Goal: Contribute content: Contribute content

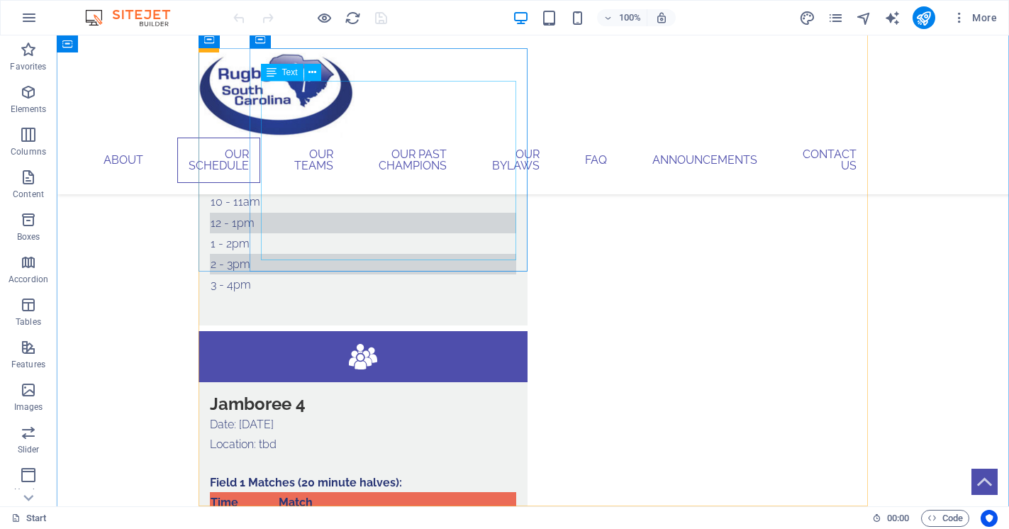
scroll to position [2511, 0]
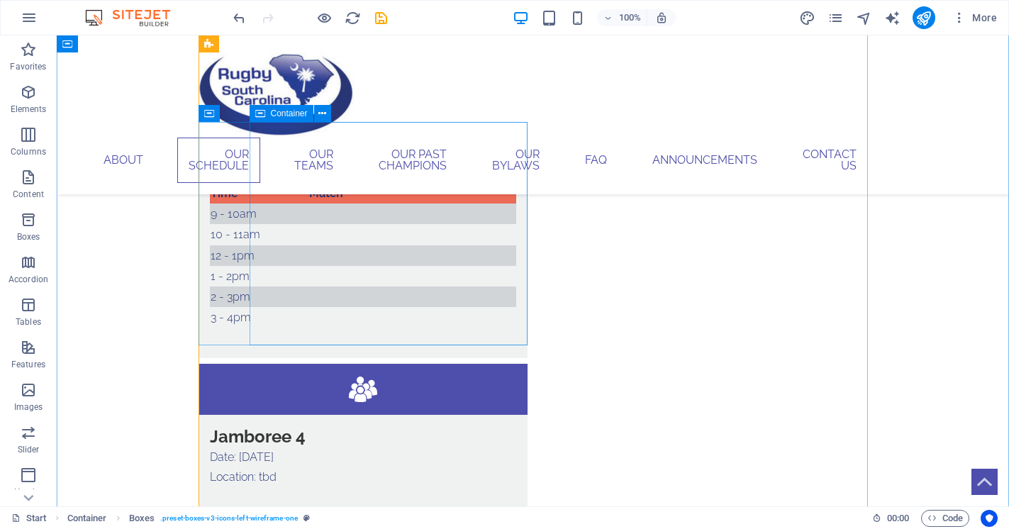
scroll to position [2523, 0]
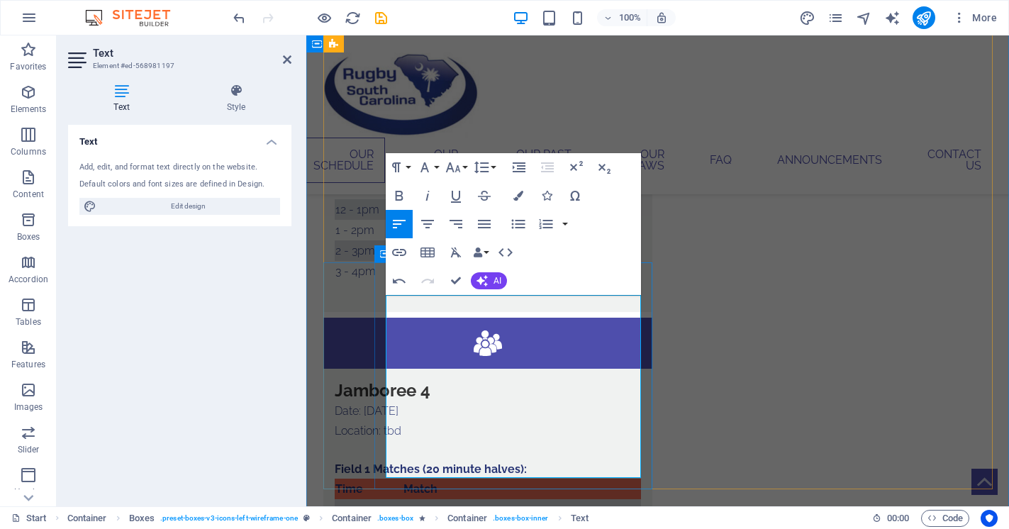
drag, startPoint x: 483, startPoint y: 303, endPoint x: 550, endPoint y: 304, distance: 66.7
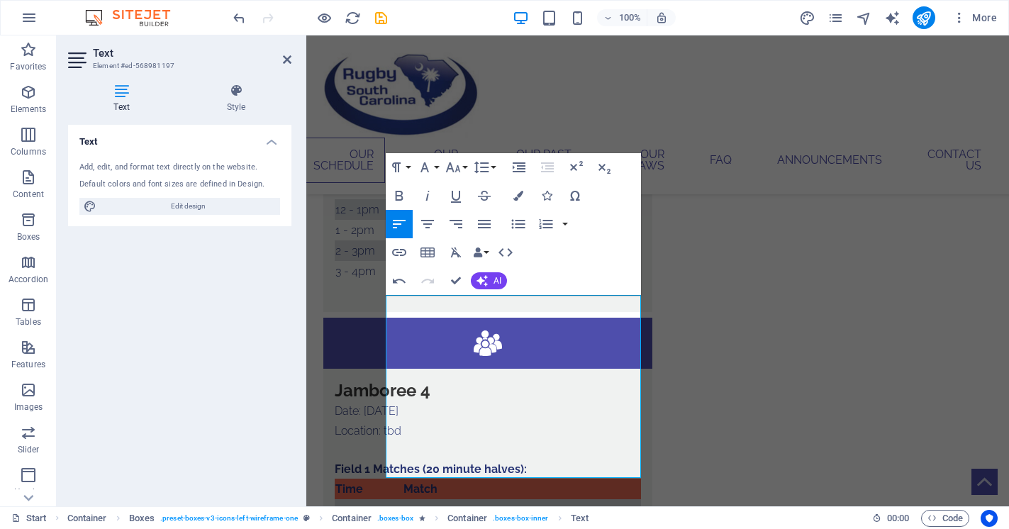
click at [403, 197] on icon "button" at bounding box center [399, 195] width 17 height 17
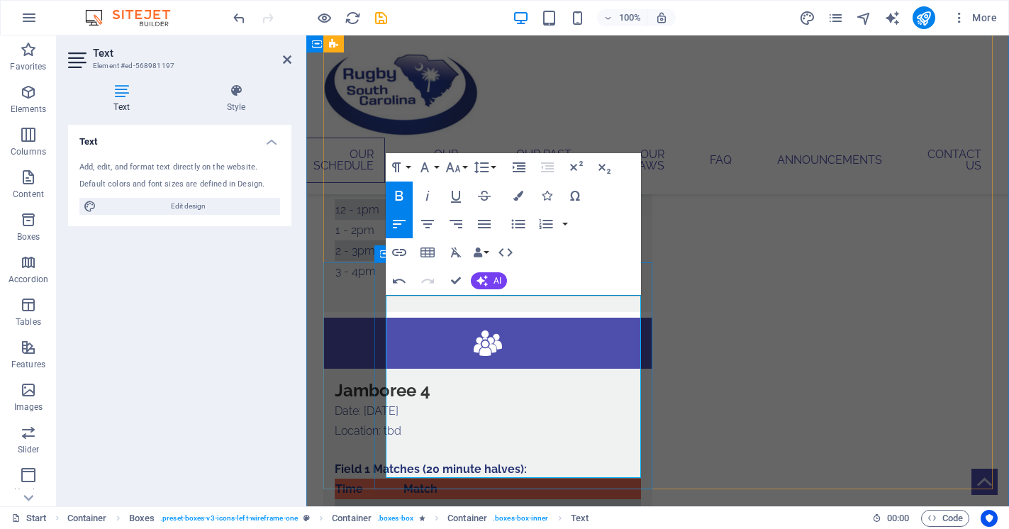
click at [399, 189] on icon "button" at bounding box center [399, 195] width 17 height 17
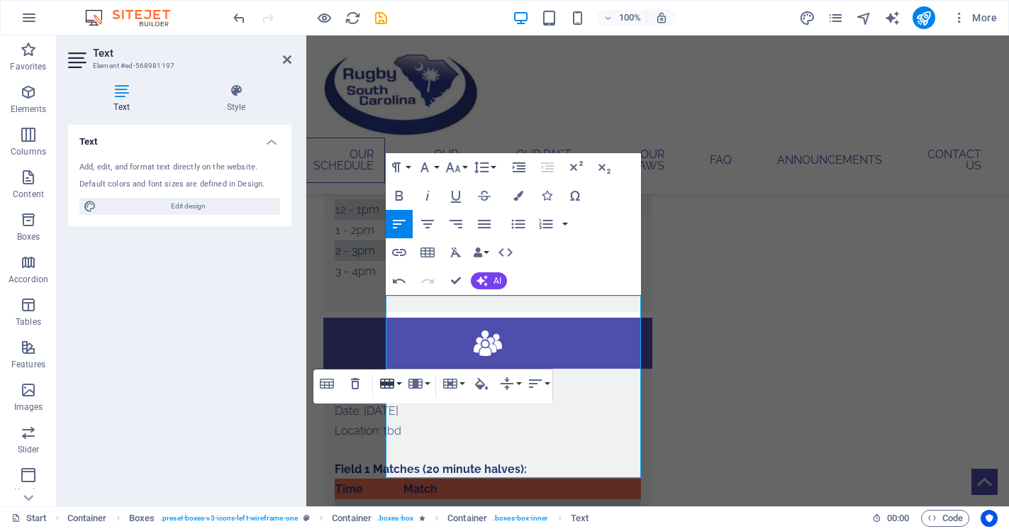
click at [401, 384] on button "Row" at bounding box center [390, 383] width 27 height 28
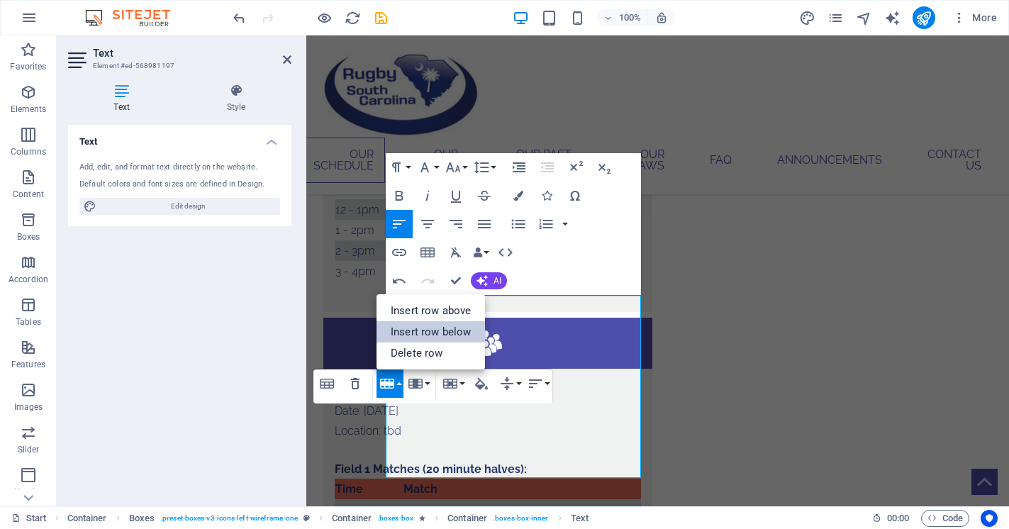
click at [415, 332] on link "Insert row below" at bounding box center [431, 331] width 109 height 21
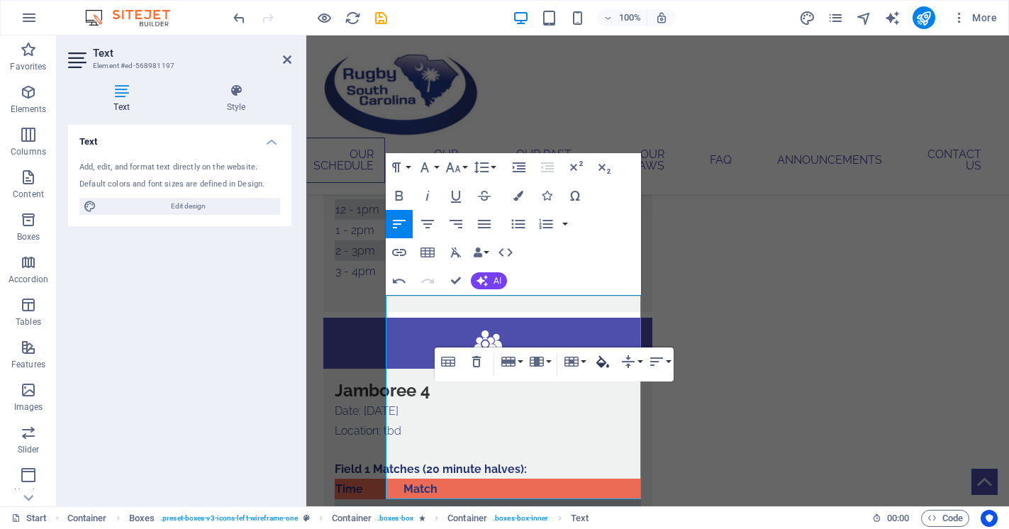
click at [609, 363] on icon "button" at bounding box center [602, 361] width 17 height 17
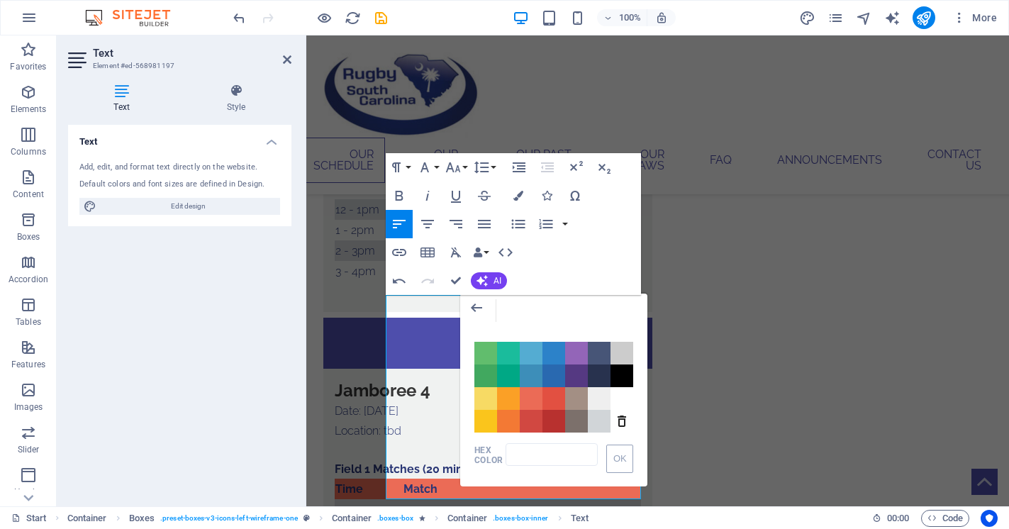
click at [621, 249] on div "Paragraph Format Normal Heading 1 Heading 2 Heading 3 Heading 4 Heading 5 Headi…" at bounding box center [513, 224] width 255 height 142
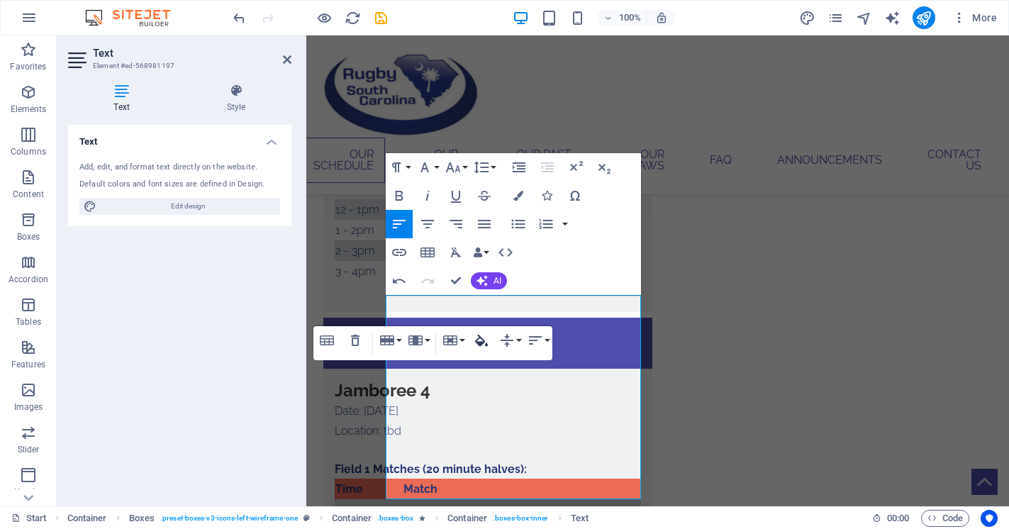
type input "#D1D5D8"
click at [488, 341] on icon "button" at bounding box center [481, 340] width 17 height 17
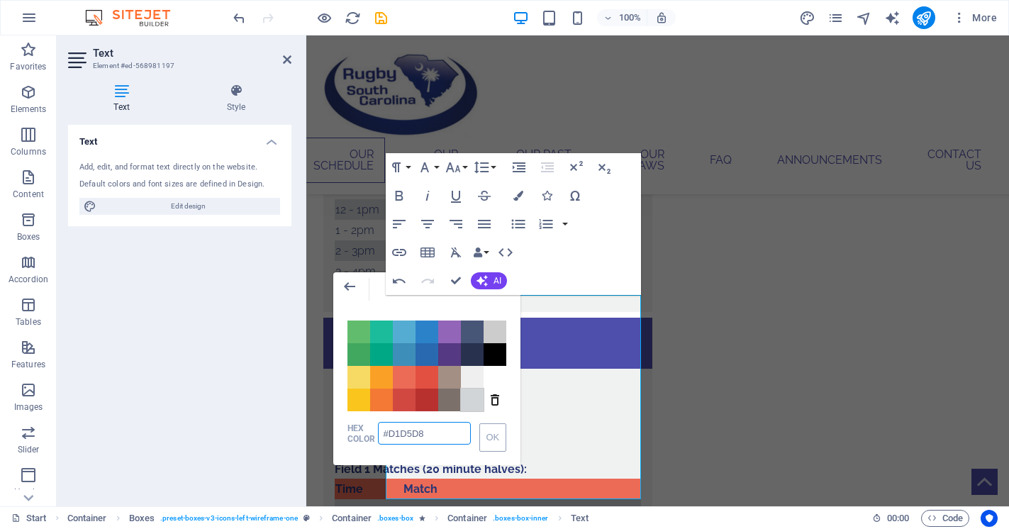
click at [594, 235] on div "Paragraph Format Normal Heading 1 Heading 2 Heading 3 Heading 4 Heading 5 Headi…" at bounding box center [513, 224] width 255 height 142
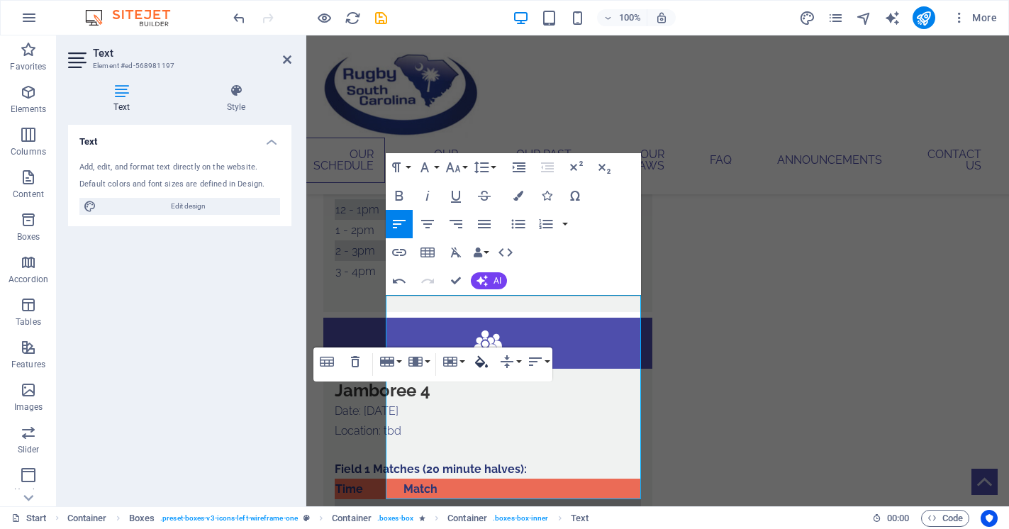
click at [483, 362] on icon "button" at bounding box center [481, 362] width 13 height 12
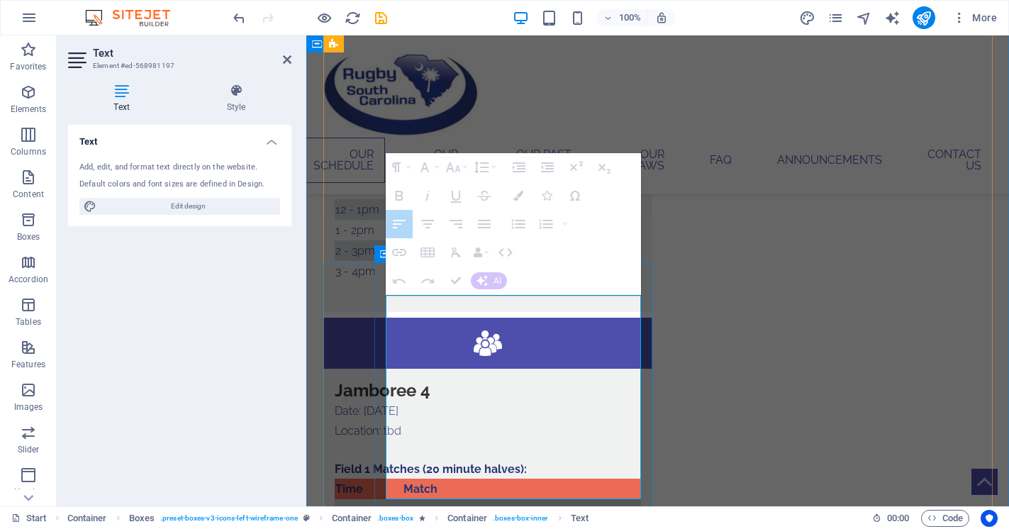
drag, startPoint x: 443, startPoint y: 451, endPoint x: 493, endPoint y: 451, distance: 50.4
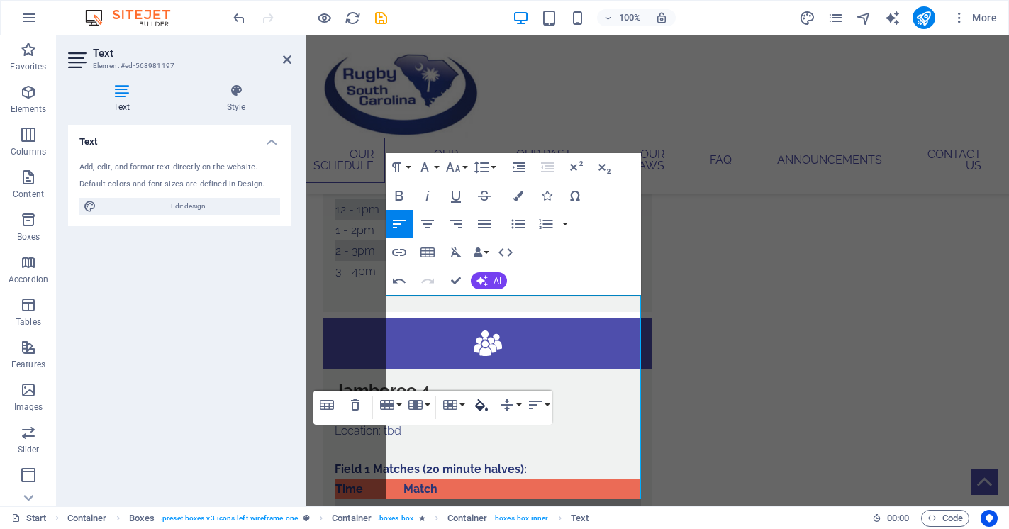
click at [478, 403] on icon "button" at bounding box center [481, 405] width 13 height 12
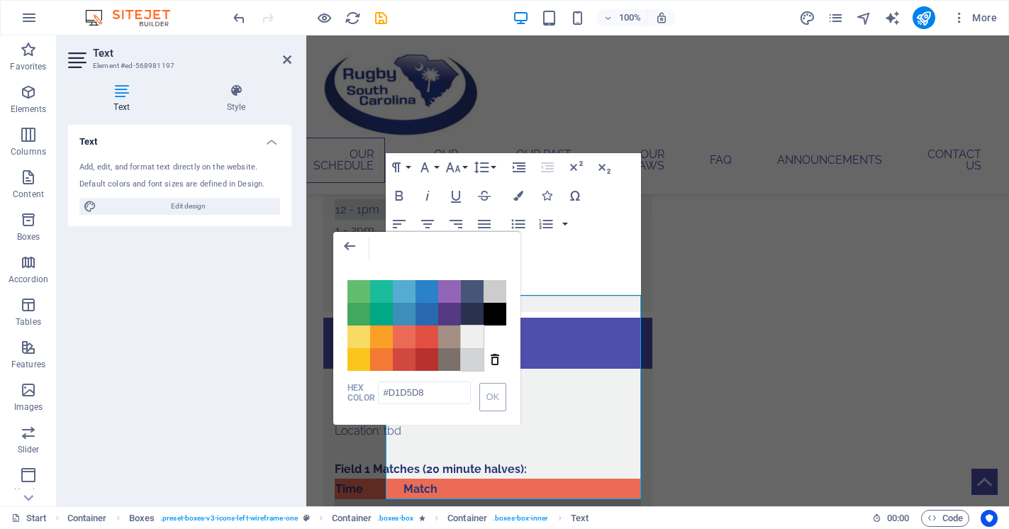
click at [477, 340] on span "Color #EFEFEF" at bounding box center [472, 337] width 23 height 23
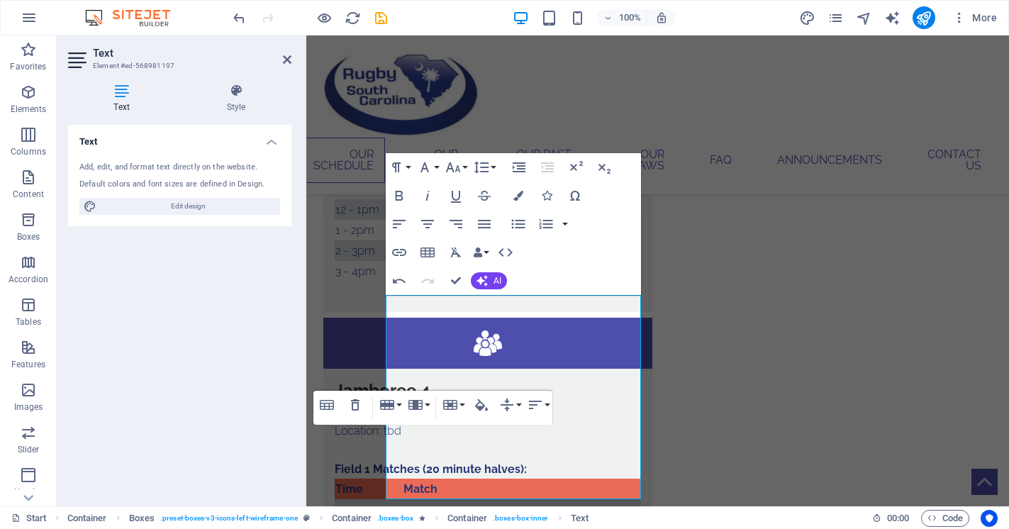
click at [552, 425] on div "Table Header Remove Table Row Insert row above Insert row below Delete row Colu…" at bounding box center [432, 408] width 239 height 34
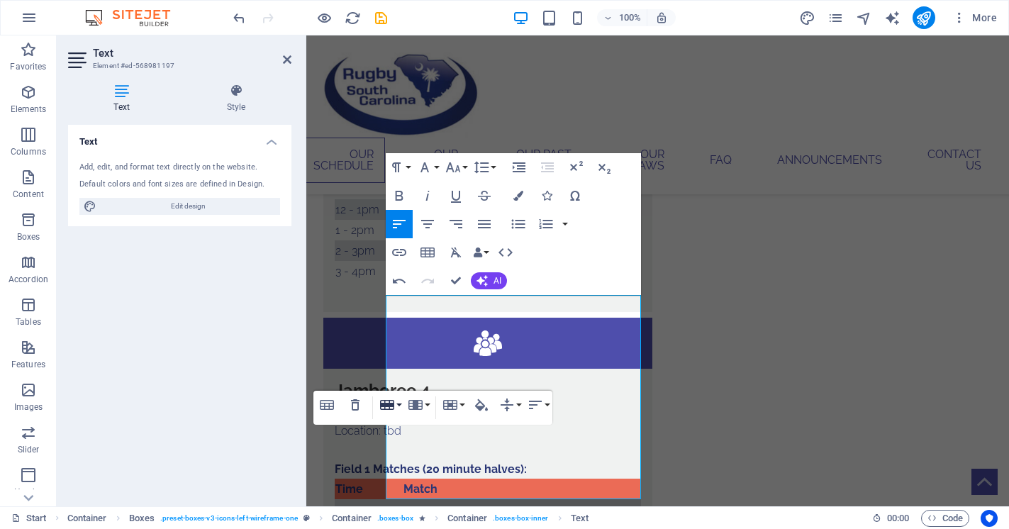
click at [401, 408] on button "Row" at bounding box center [390, 405] width 27 height 28
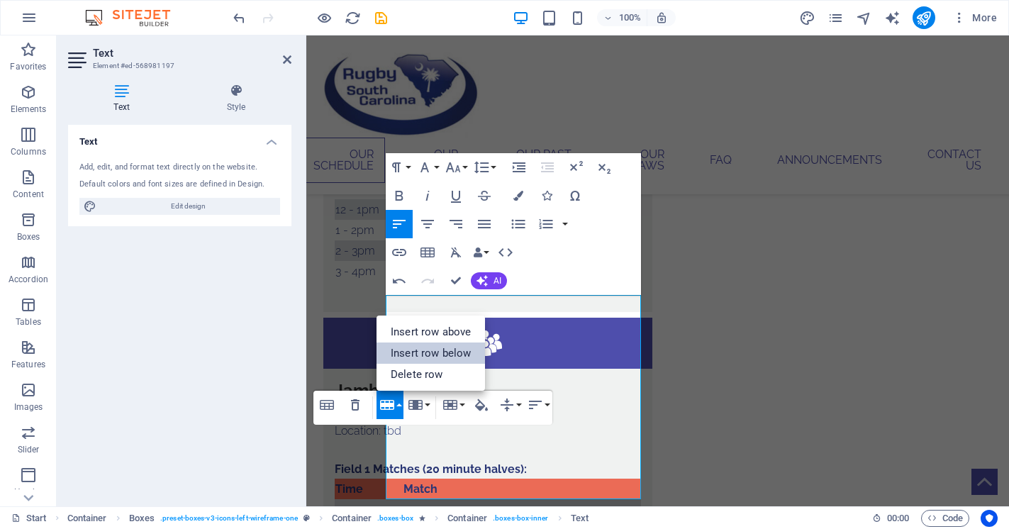
click at [423, 359] on link "Insert row below" at bounding box center [431, 353] width 109 height 21
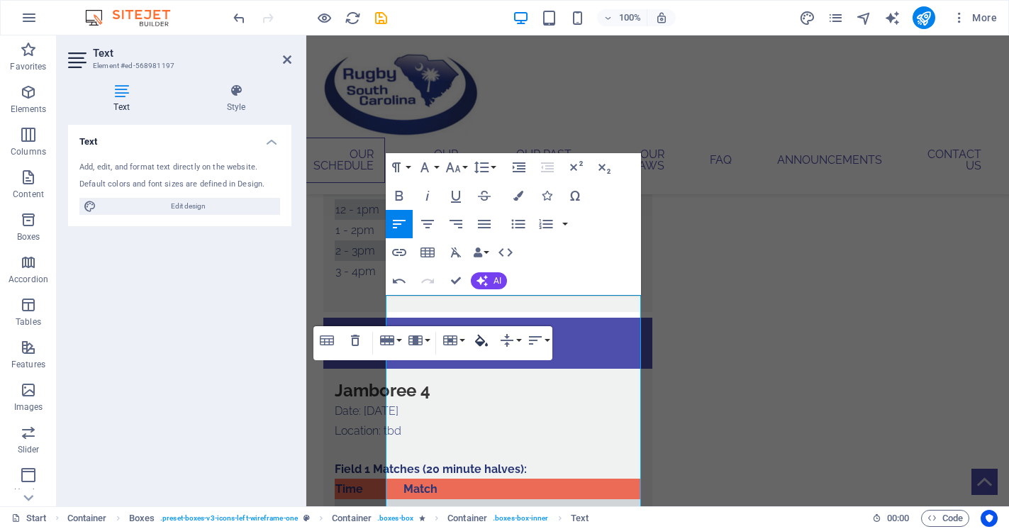
click at [488, 341] on icon "button" at bounding box center [481, 340] width 17 height 17
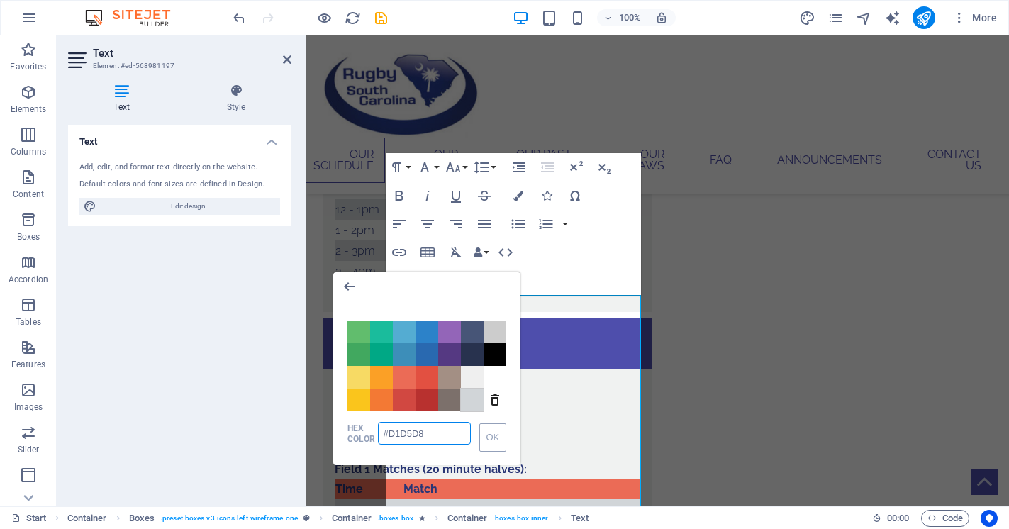
drag, startPoint x: 431, startPoint y: 437, endPoint x: 383, endPoint y: 433, distance: 48.4
click at [383, 433] on input "#D1D5D8" at bounding box center [424, 433] width 92 height 23
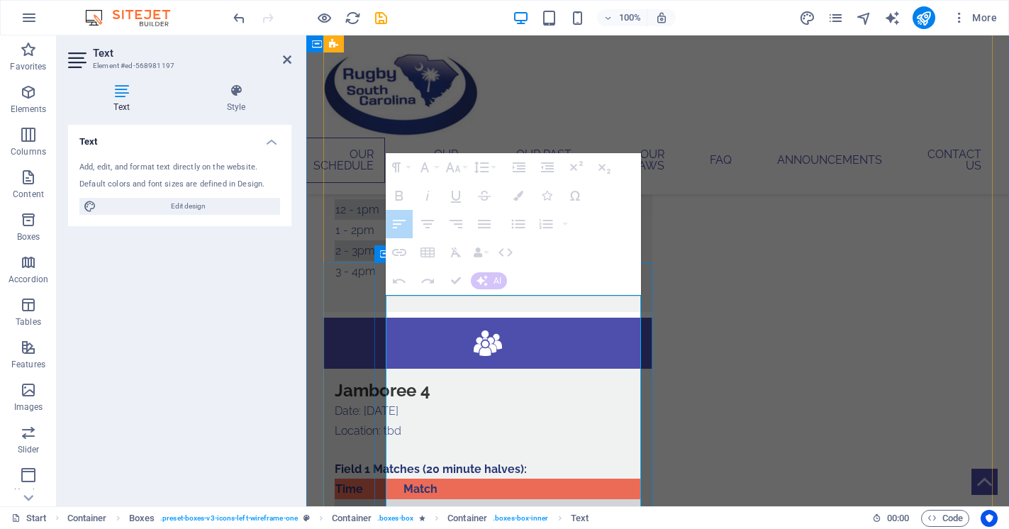
drag, startPoint x: 447, startPoint y: 477, endPoint x: 494, endPoint y: 477, distance: 46.8
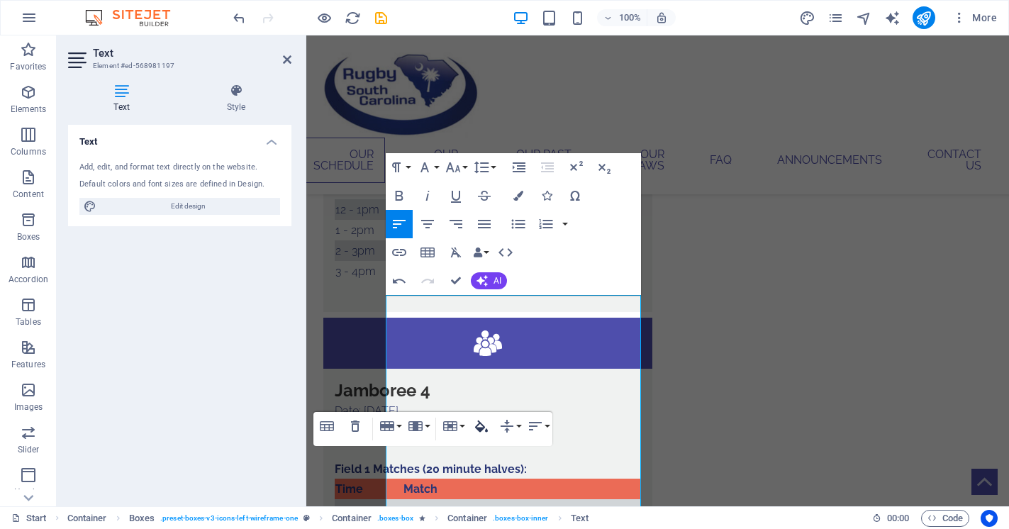
click at [487, 426] on icon "button" at bounding box center [481, 426] width 17 height 17
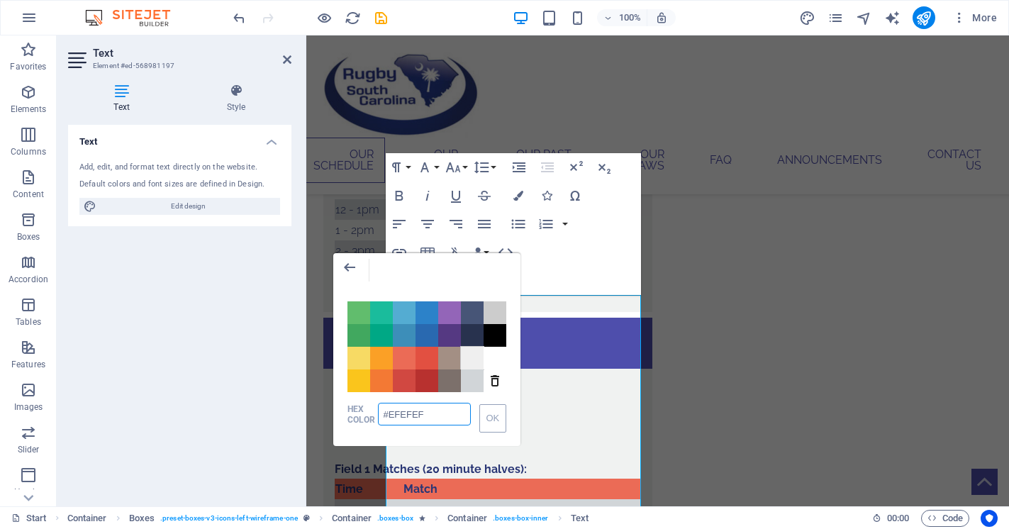
drag, startPoint x: 430, startPoint y: 416, endPoint x: 384, endPoint y: 411, distance: 45.7
click at [384, 411] on input "#EFEFEF" at bounding box center [424, 414] width 92 height 23
paste input "D1D5D8"
click at [506, 418] on button "OK" at bounding box center [492, 418] width 27 height 28
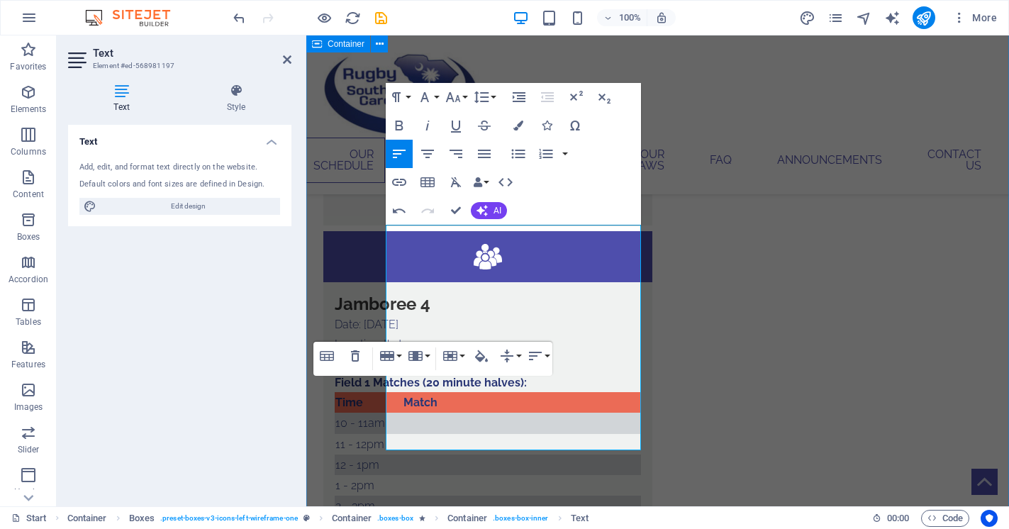
scroll to position [2611, 0]
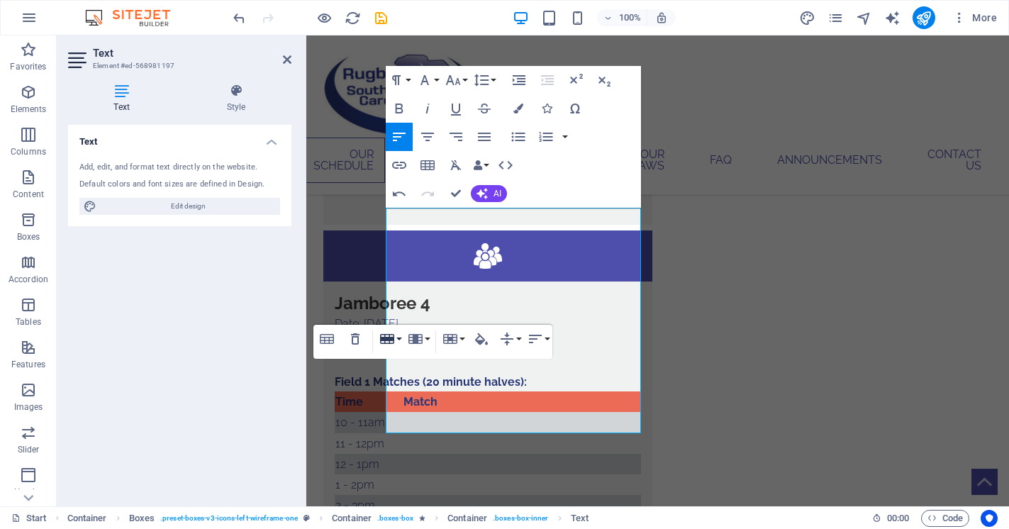
click at [399, 339] on button "Row" at bounding box center [390, 339] width 27 height 28
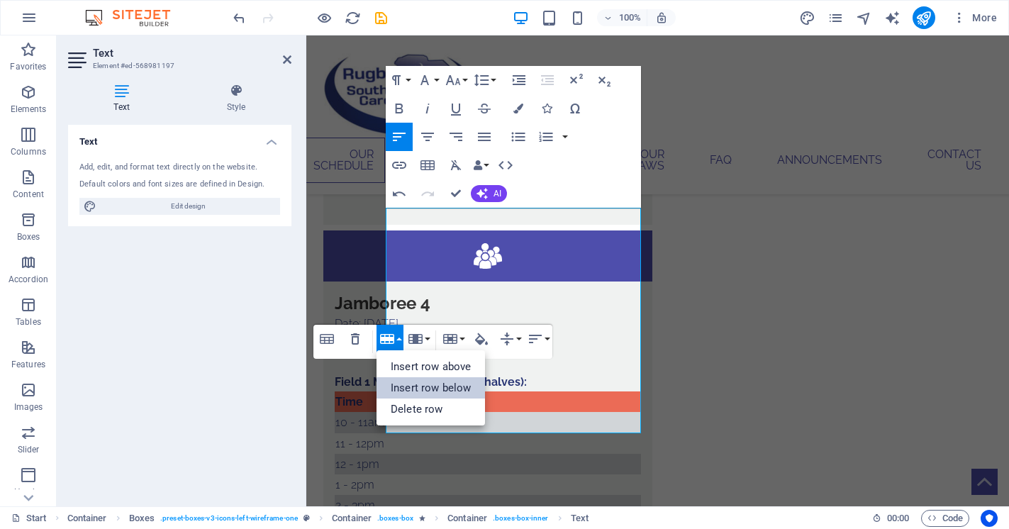
click at [411, 387] on link "Insert row below" at bounding box center [431, 387] width 109 height 21
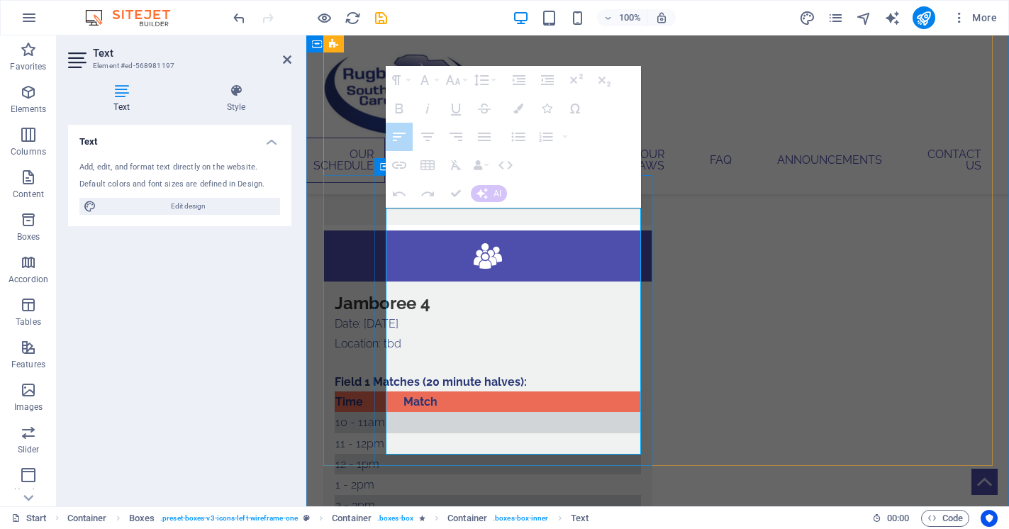
drag, startPoint x: 435, startPoint y: 406, endPoint x: 506, endPoint y: 402, distance: 71.0
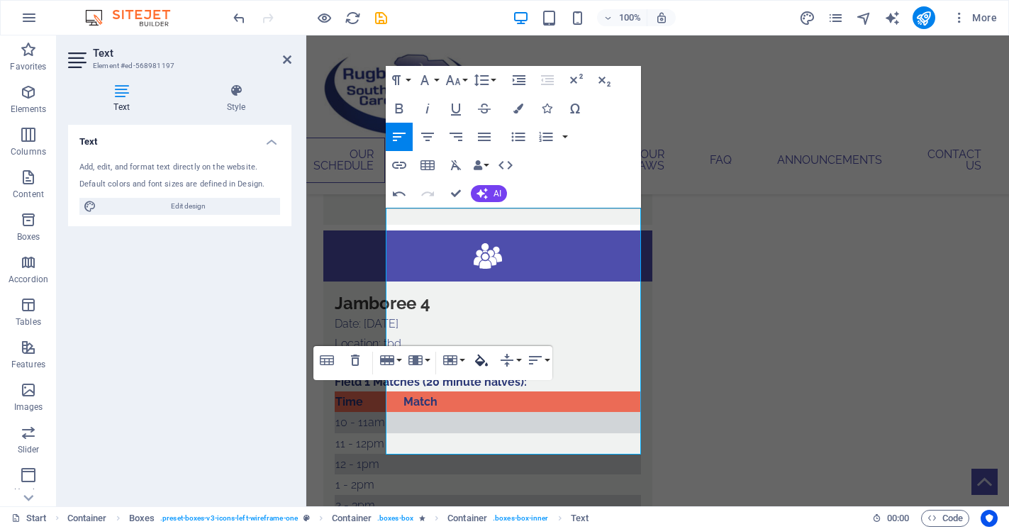
click at [484, 361] on icon "button" at bounding box center [481, 361] width 13 height 12
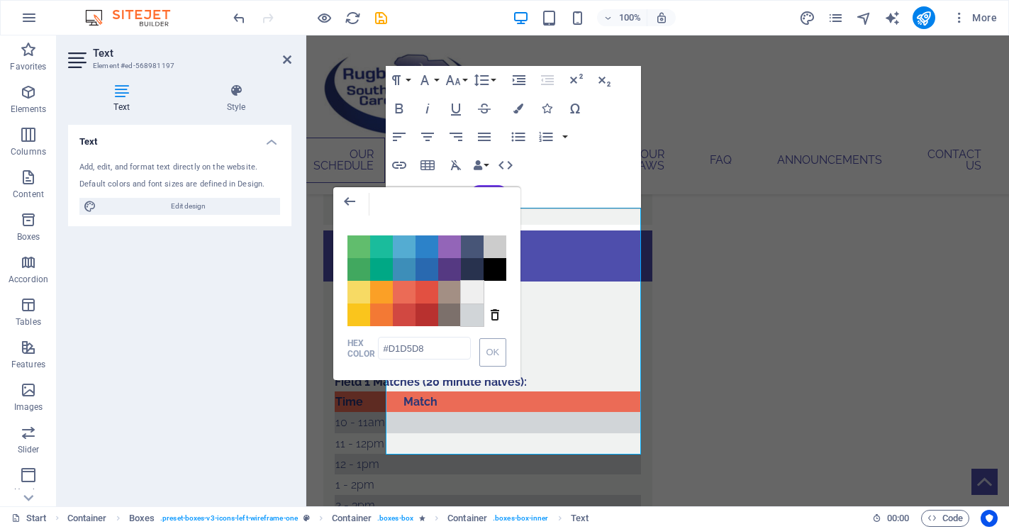
click at [473, 297] on span "Color #EFEFEF" at bounding box center [472, 292] width 23 height 23
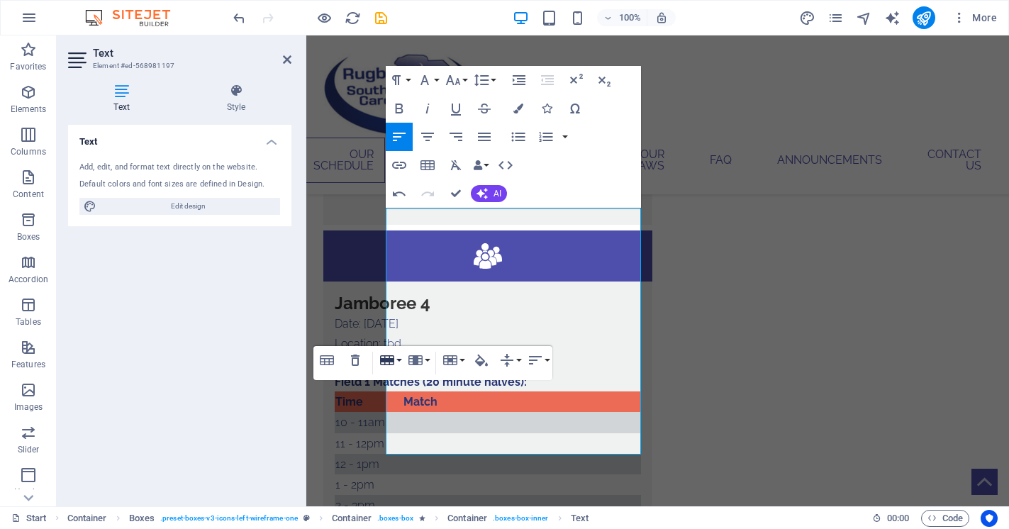
click at [398, 362] on button "Row" at bounding box center [390, 360] width 27 height 28
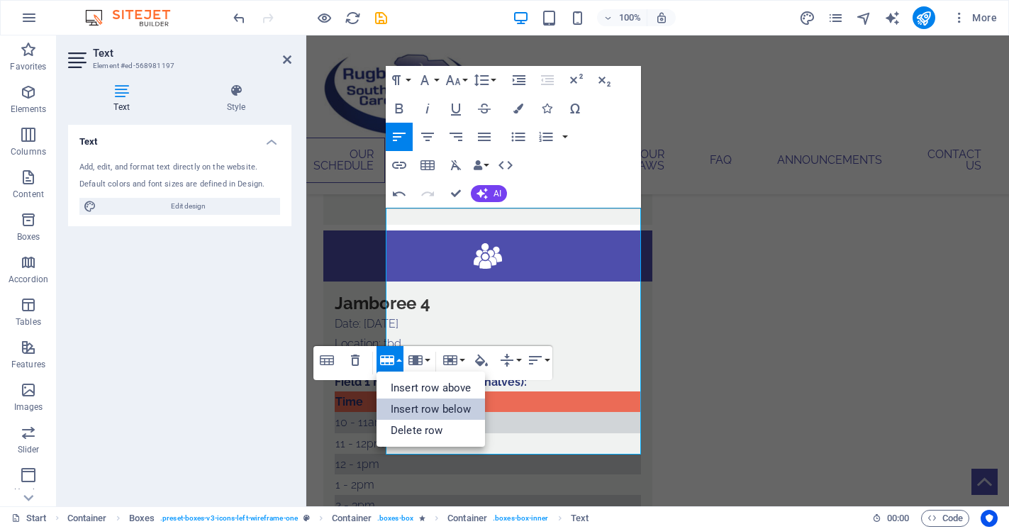
click at [411, 406] on link "Insert row below" at bounding box center [431, 409] width 109 height 21
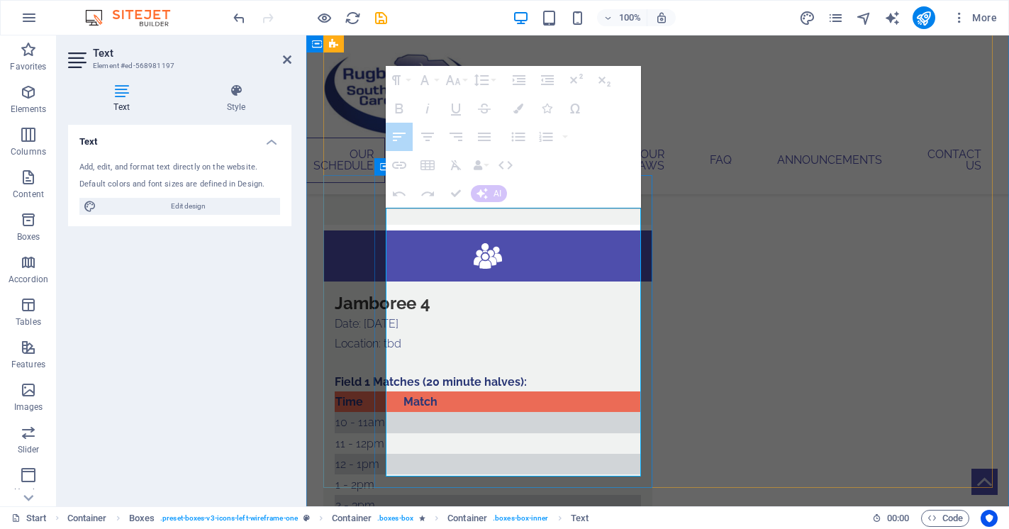
drag, startPoint x: 438, startPoint y: 423, endPoint x: 494, endPoint y: 422, distance: 56.0
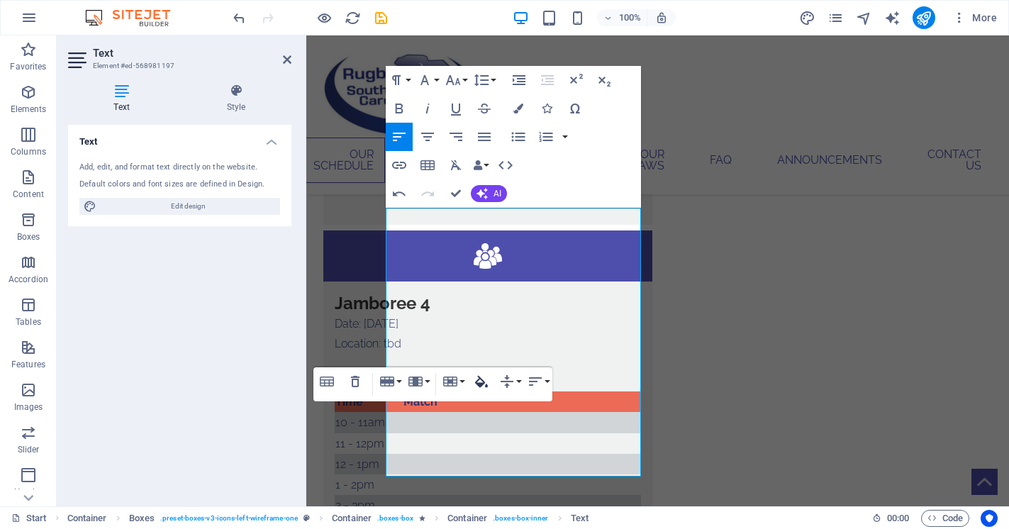
type input "#EFEFEF"
click at [482, 379] on icon "button" at bounding box center [481, 382] width 13 height 12
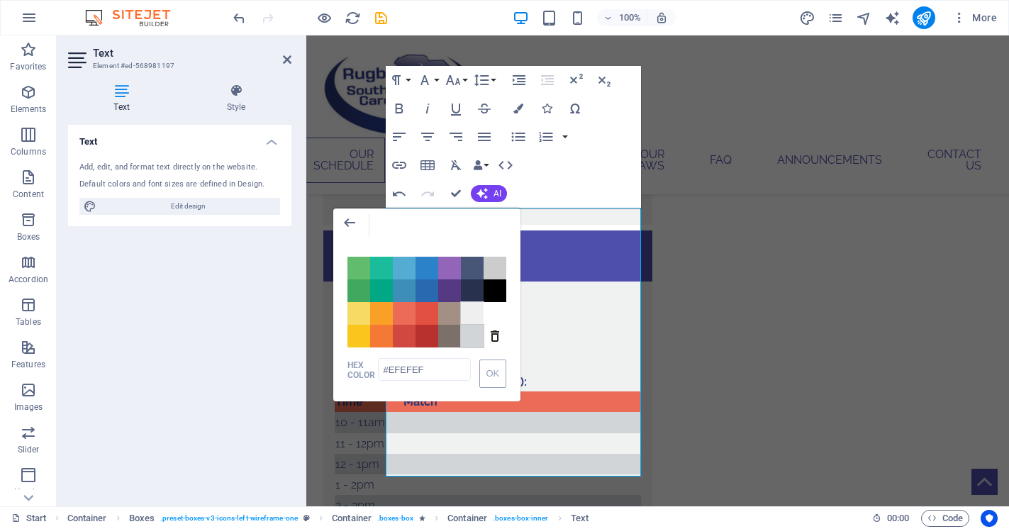
click at [467, 338] on span "Color #D1D5D8" at bounding box center [472, 336] width 23 height 23
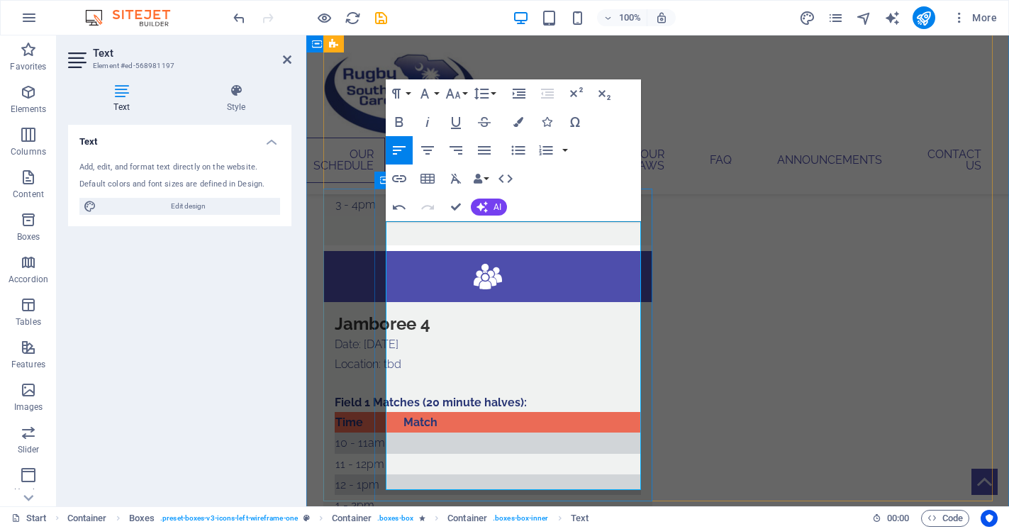
scroll to position [2580, 0]
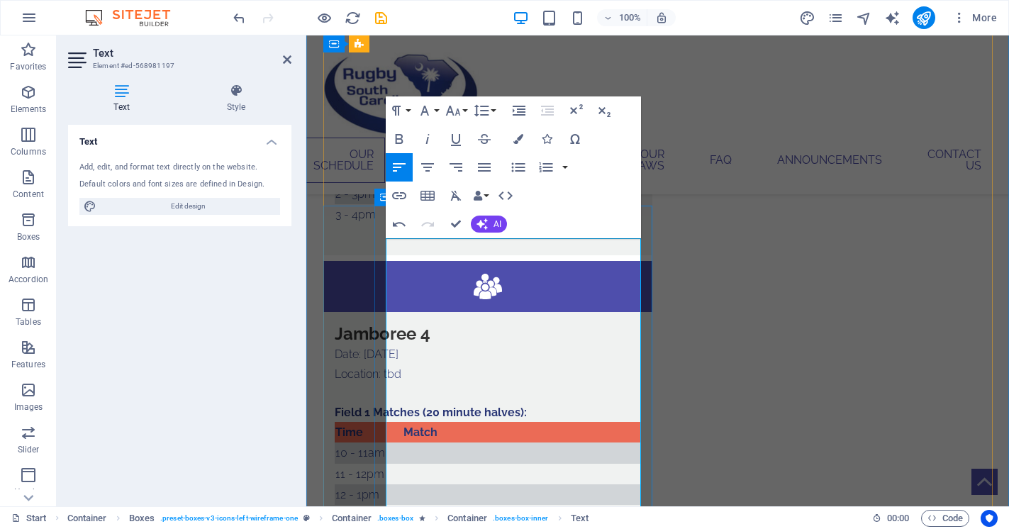
drag, startPoint x: 479, startPoint y: 435, endPoint x: 559, endPoint y: 436, distance: 80.1
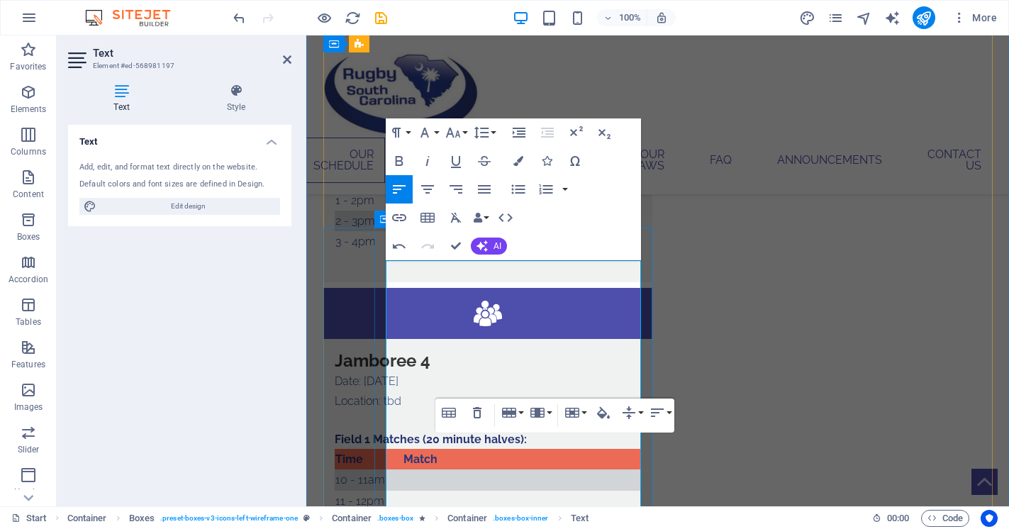
scroll to position [2548, 0]
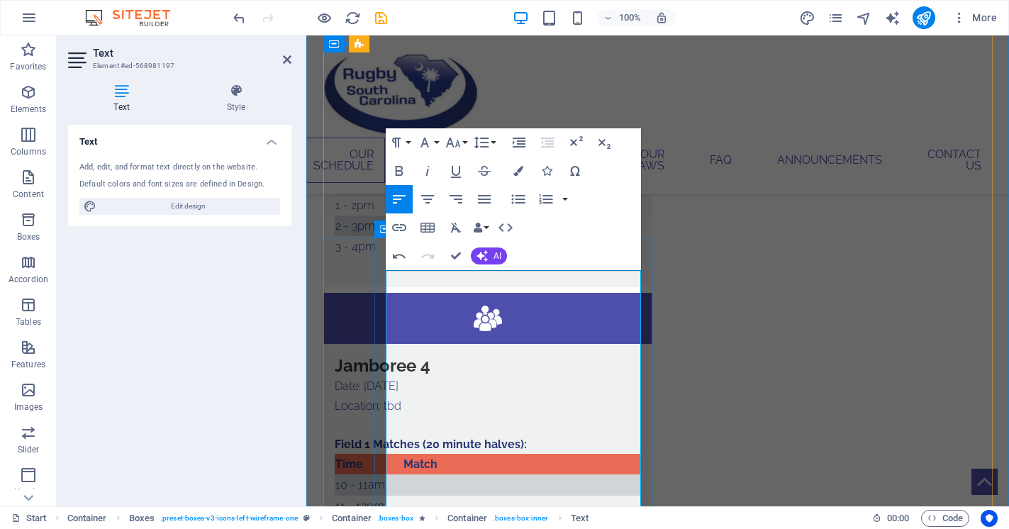
drag, startPoint x: 602, startPoint y: 360, endPoint x: 530, endPoint y: 360, distance: 72.3
drag, startPoint x: 606, startPoint y: 379, endPoint x: 529, endPoint y: 383, distance: 76.7
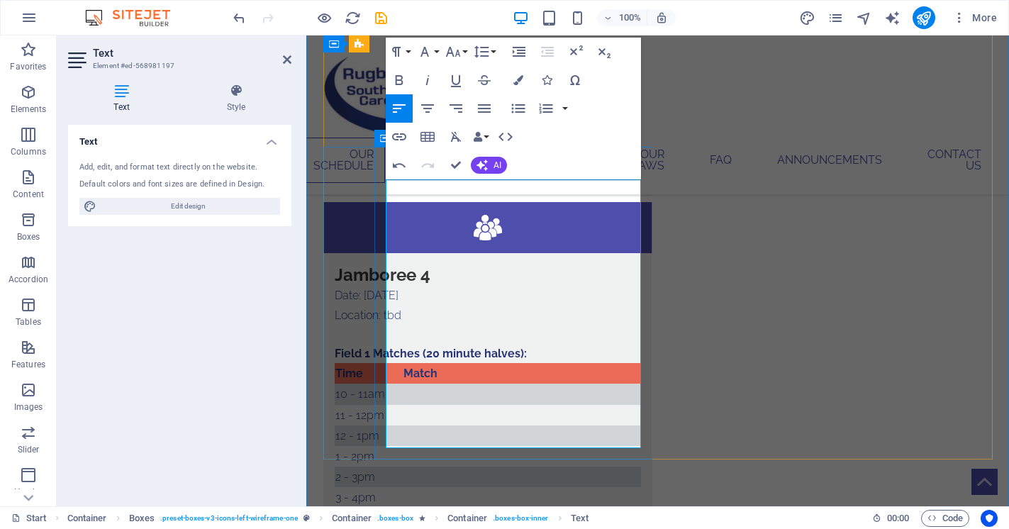
scroll to position [2632, 0]
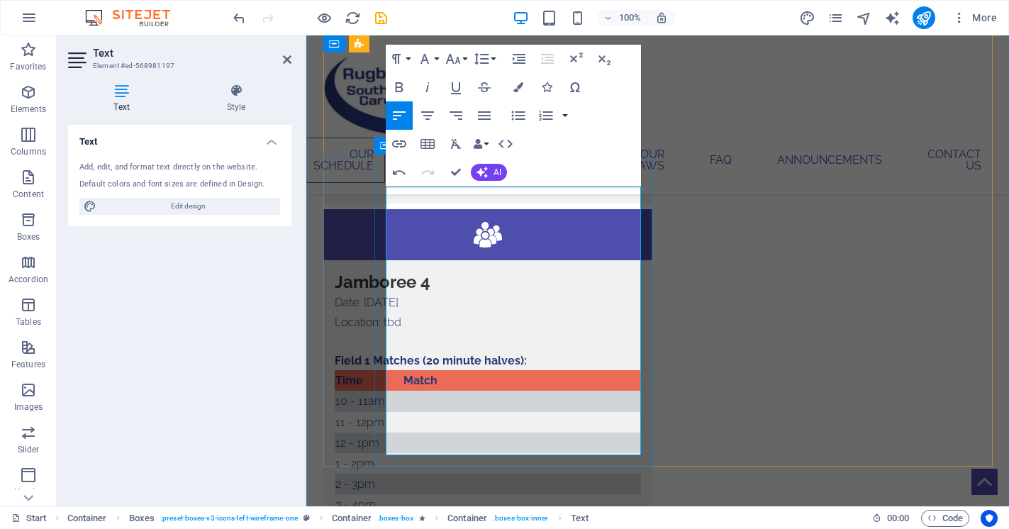
drag, startPoint x: 580, startPoint y: 197, endPoint x: 589, endPoint y: 211, distance: 15.9
drag, startPoint x: 579, startPoint y: 195, endPoint x: 591, endPoint y: 208, distance: 17.1
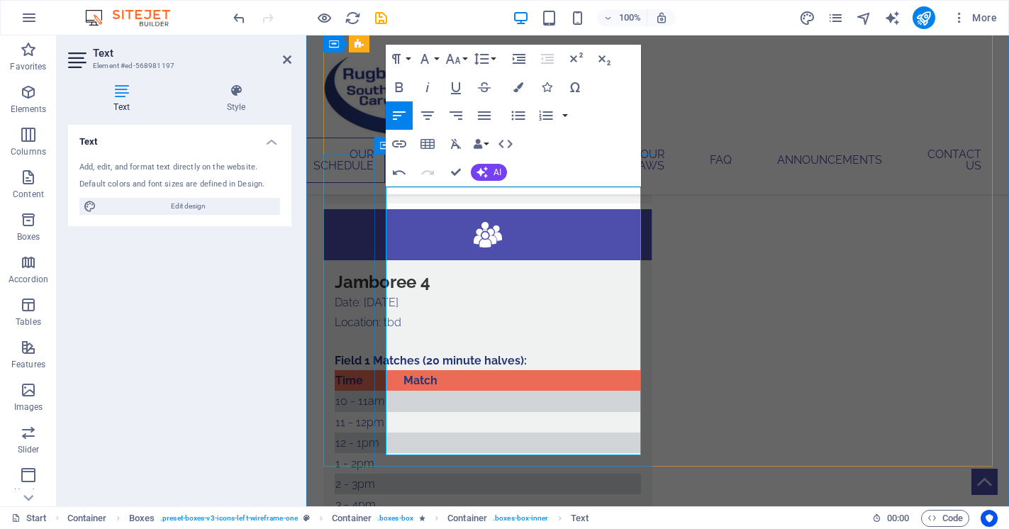
drag, startPoint x: 484, startPoint y: 195, endPoint x: 573, endPoint y: 194, distance: 89.4
drag, startPoint x: 428, startPoint y: 215, endPoint x: 394, endPoint y: 216, distance: 34.1
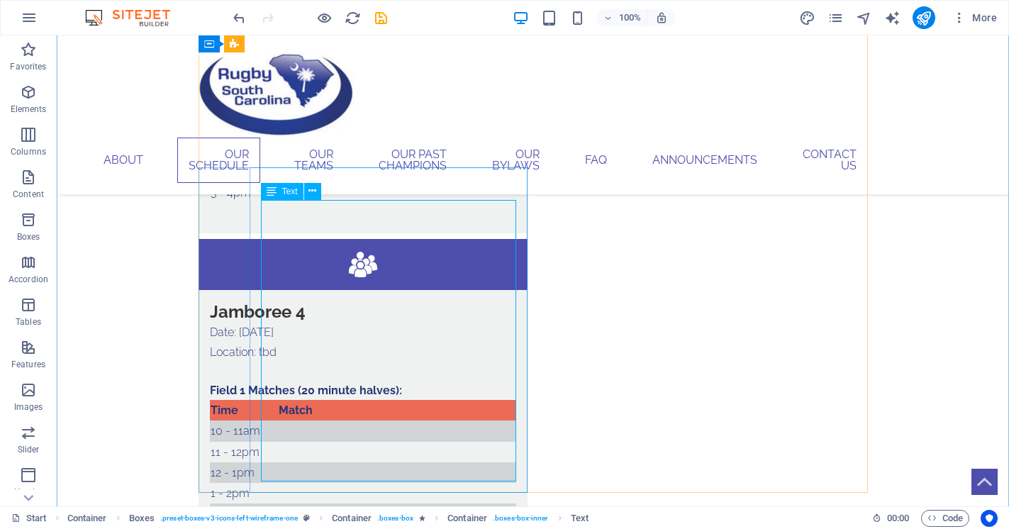
scroll to position [2598, 0]
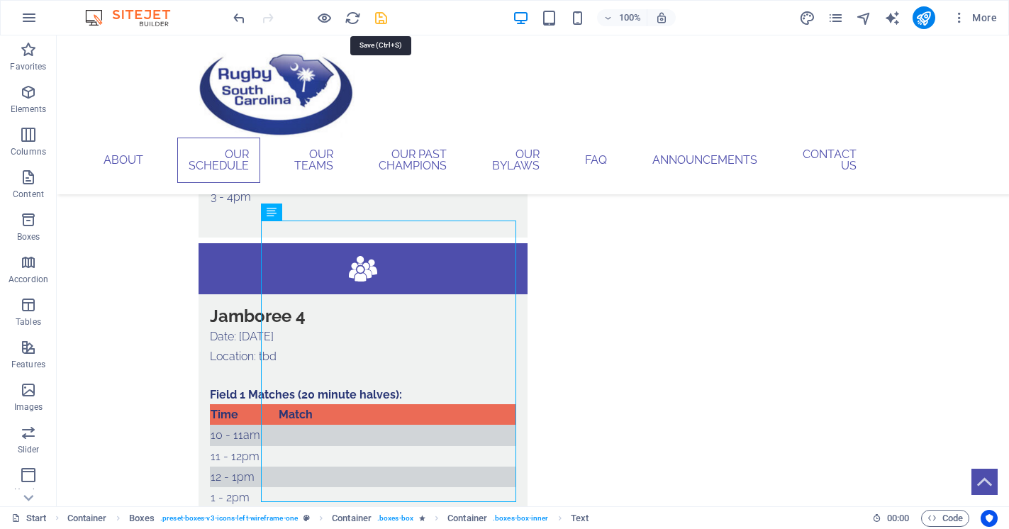
click at [386, 22] on icon "save" at bounding box center [381, 18] width 16 height 16
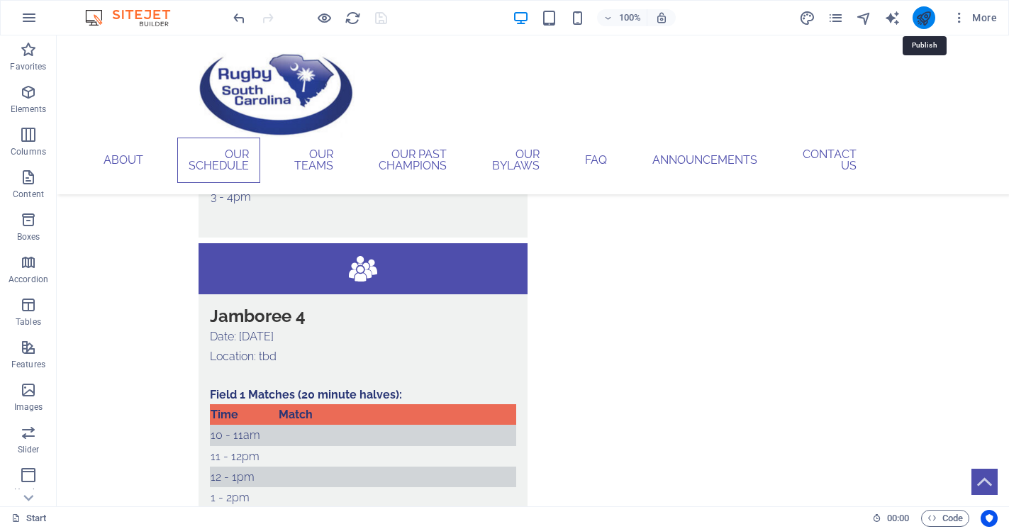
click at [925, 21] on icon "publish" at bounding box center [924, 18] width 16 height 16
